Goal: Information Seeking & Learning: Learn about a topic

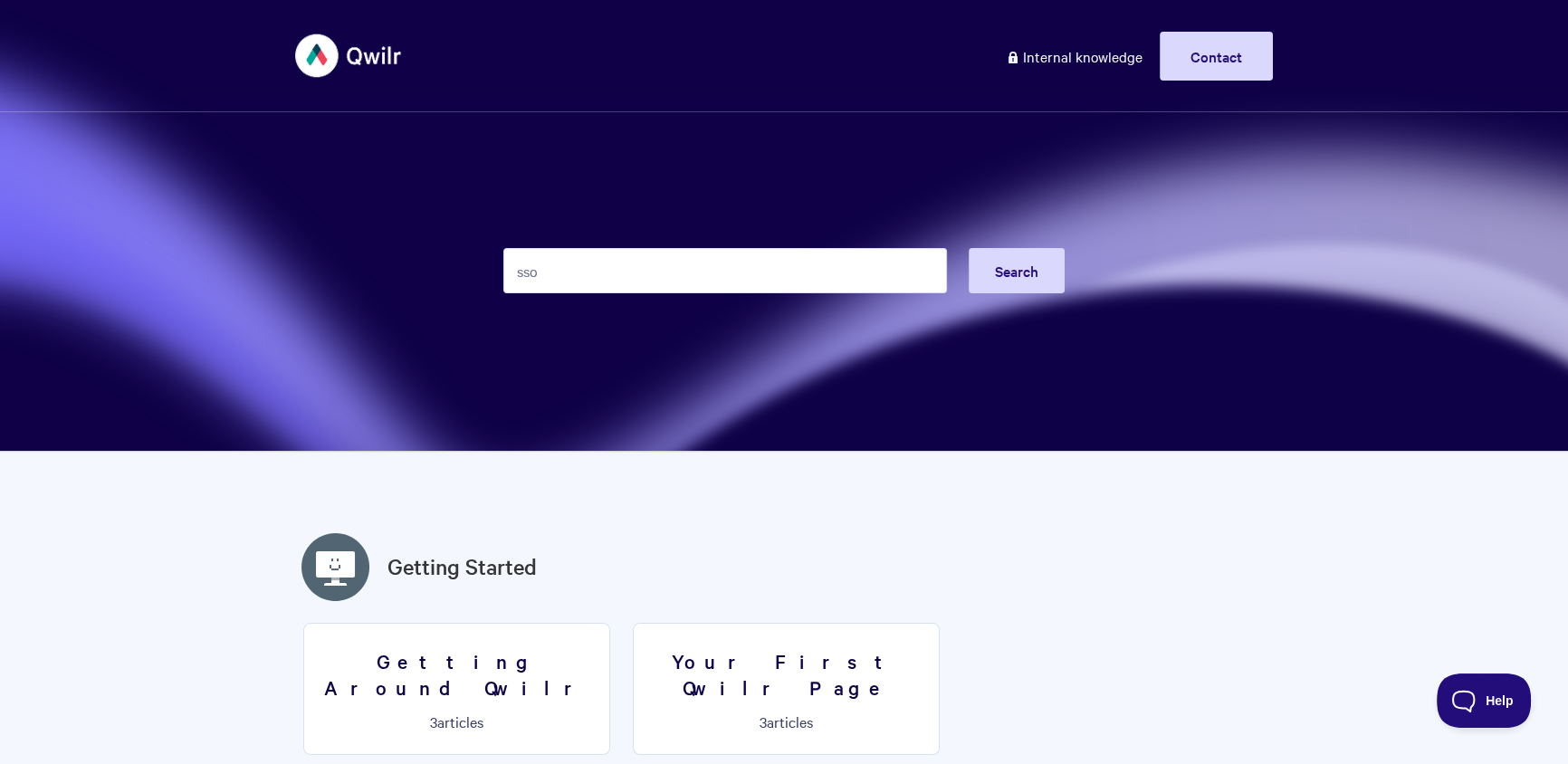
type input "sso"
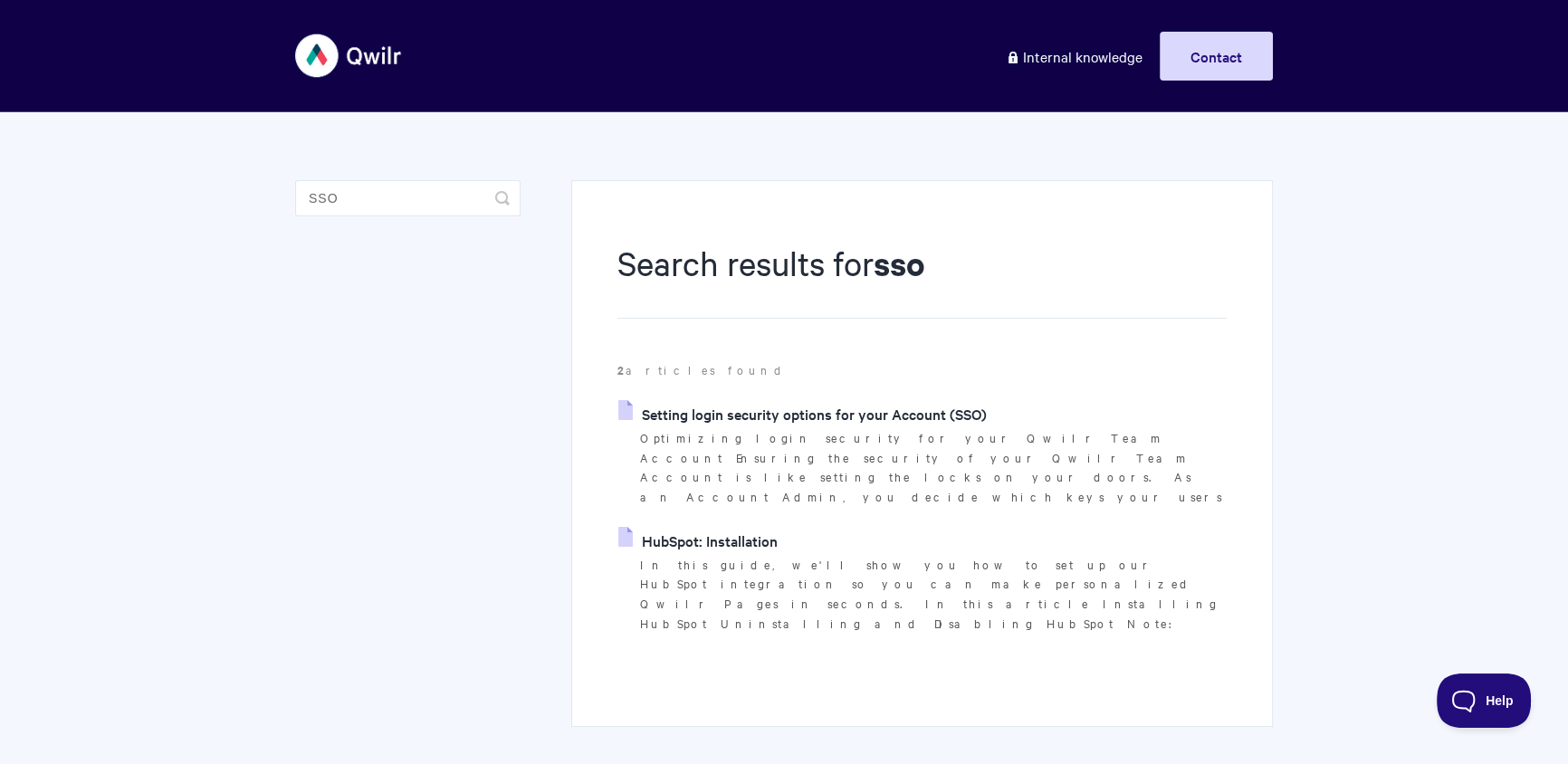
click at [848, 429] on p "Optimizing login security for your Qwilr Team Account Ensuring the security of …" at bounding box center [933, 467] width 587 height 79
click at [864, 416] on link "Setting login security options for your Account (SSO)" at bounding box center [802, 414] width 369 height 27
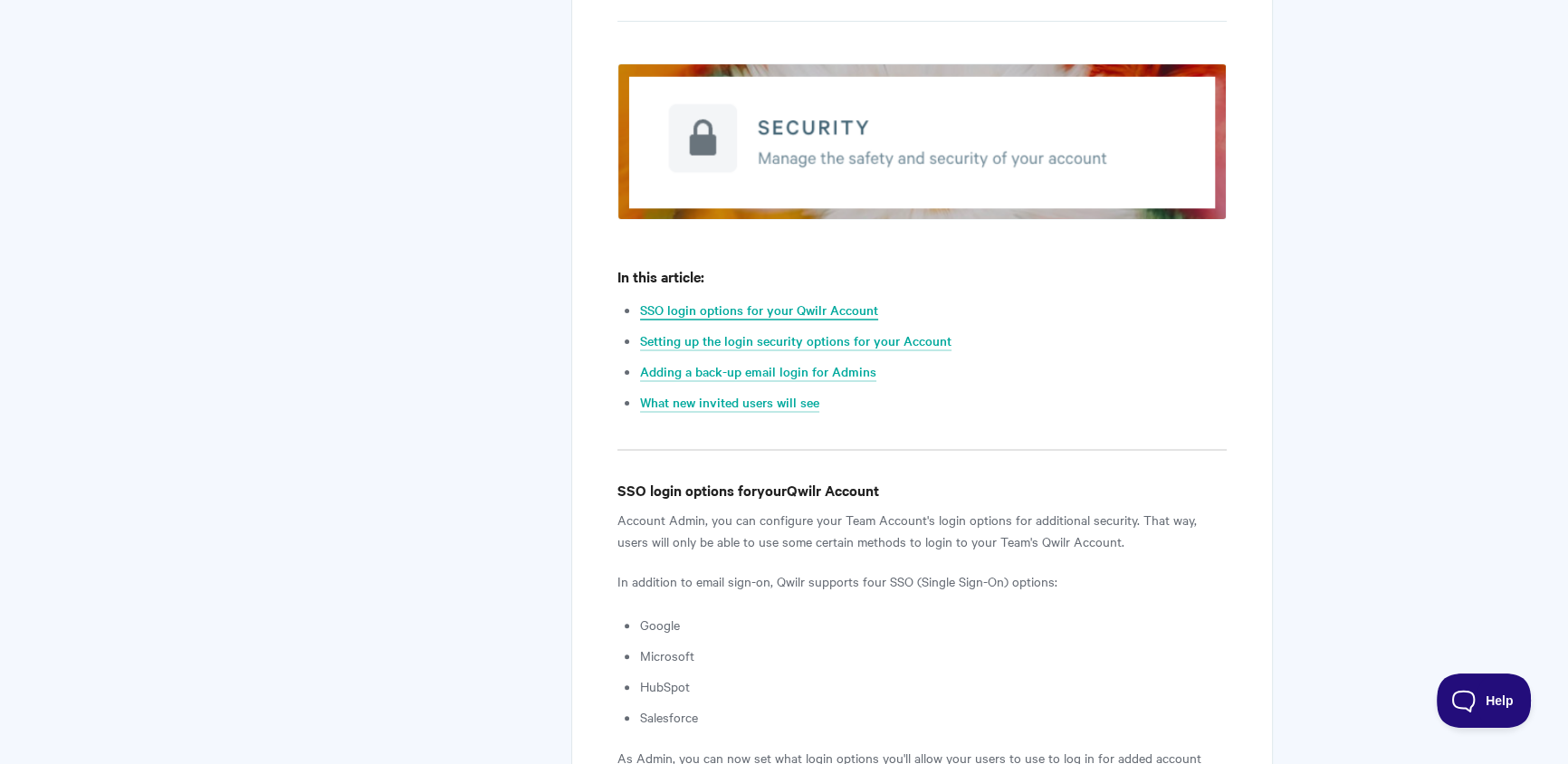
scroll to position [664, 0]
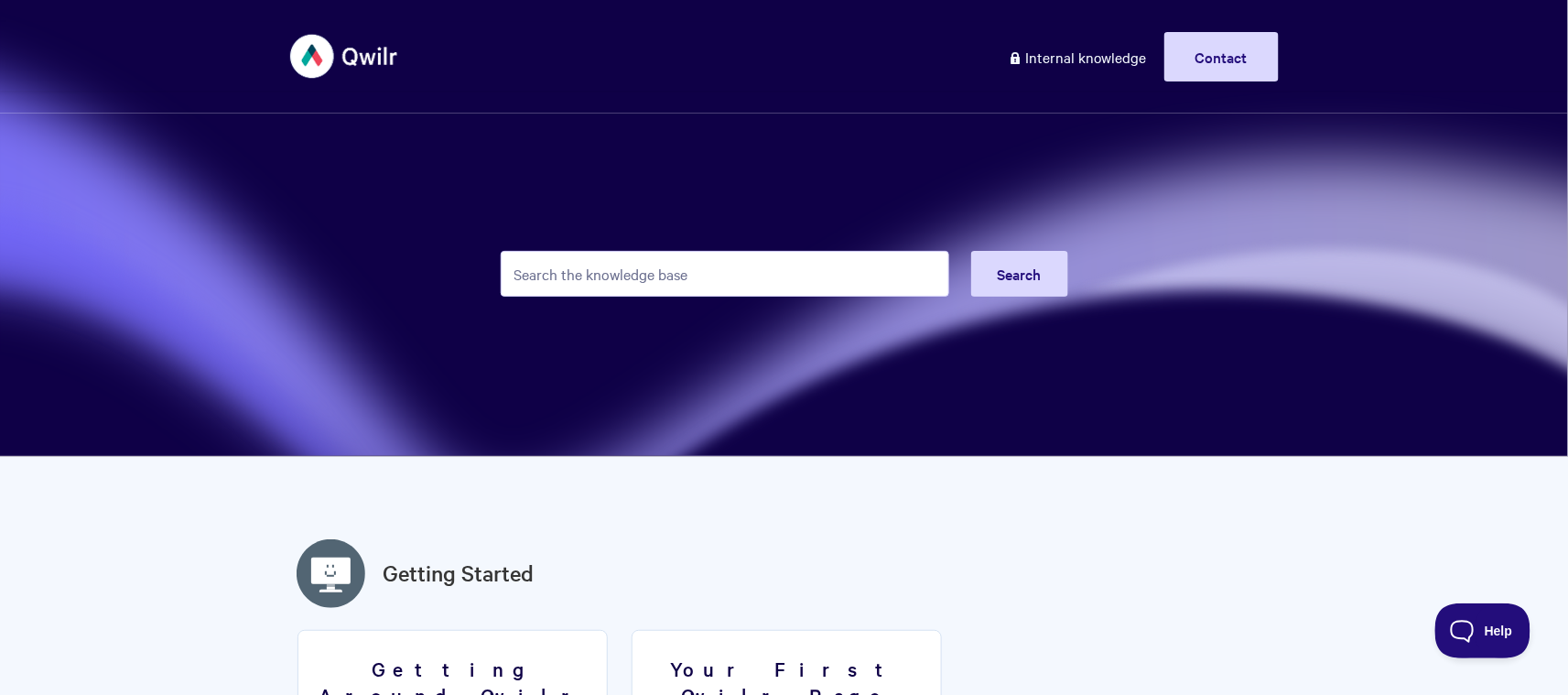
click at [621, 273] on input "Search the knowledge base" at bounding box center [724, 274] width 448 height 46
type input "sso"
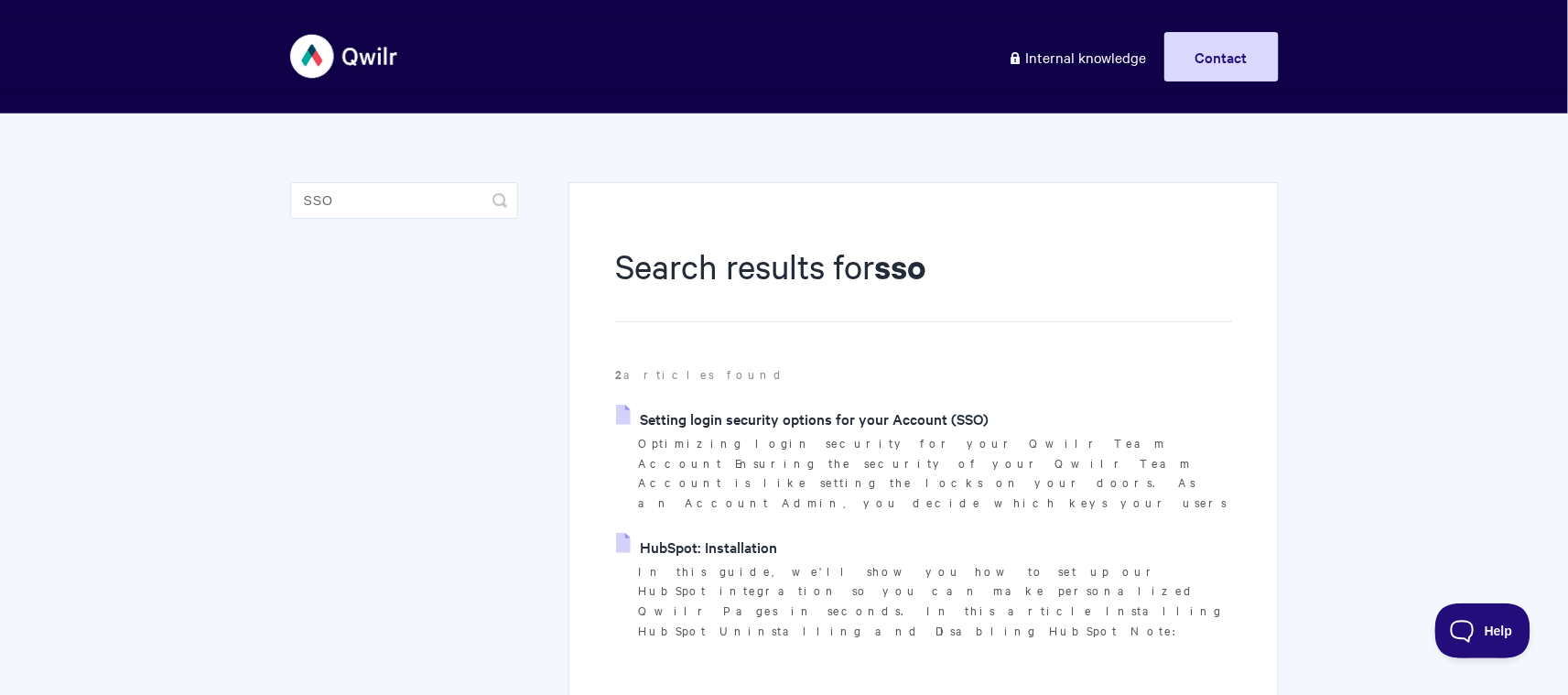
click at [784, 416] on link "Setting login security options for your Account (SSO)" at bounding box center [802, 419] width 373 height 28
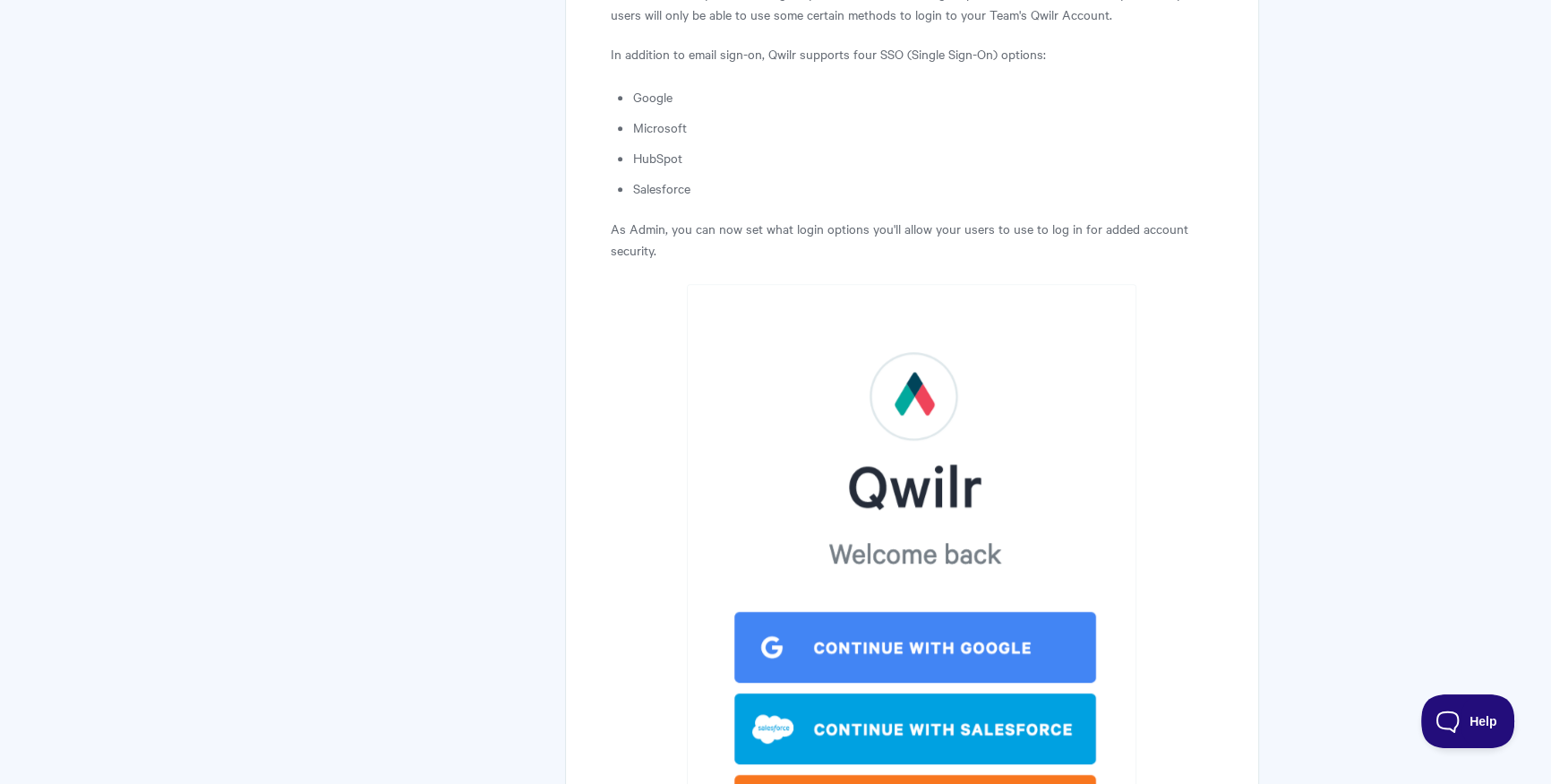
scroll to position [1605, 0]
